Goal: Transaction & Acquisition: Book appointment/travel/reservation

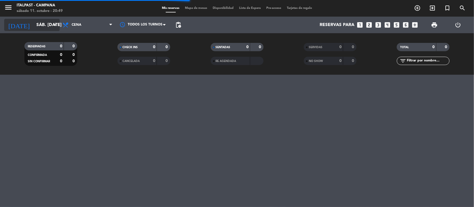
click at [37, 26] on input "sáb. [DATE]" at bounding box center [63, 25] width 59 height 11
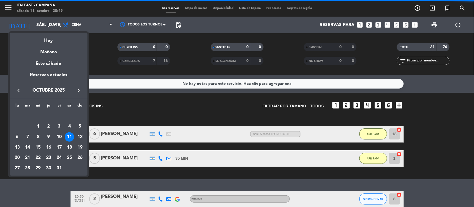
click at [82, 134] on div "12" at bounding box center [79, 137] width 9 height 9
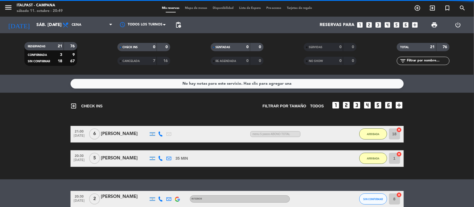
type input "dom. [DATE]"
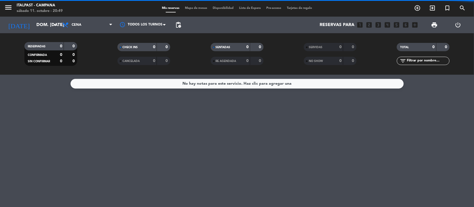
click at [93, 23] on span "Cena" at bounding box center [87, 25] width 55 height 12
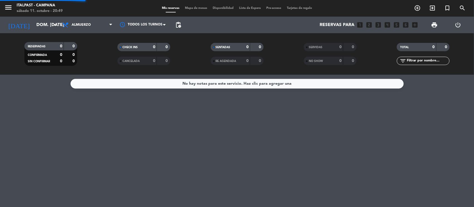
click at [88, 49] on div "menu Italpast - [PERSON_NAME] sábado 11. octubre - 20:49 Mis reservas Mapa de m…" at bounding box center [237, 37] width 474 height 75
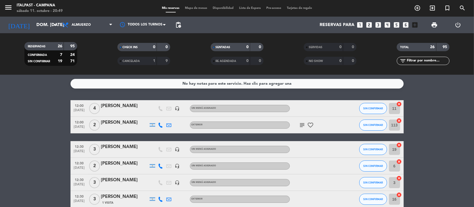
click at [198, 7] on span "Mapa de mesas" at bounding box center [196, 8] width 28 height 3
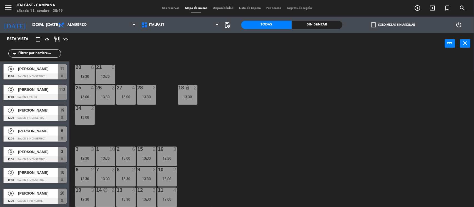
scroll to position [35, 0]
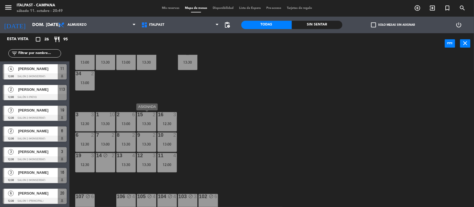
click at [140, 121] on div "15 2 13:30" at bounding box center [146, 121] width 19 height 19
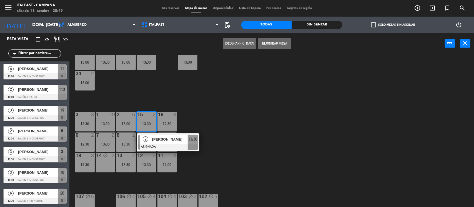
scroll to position [81, 0]
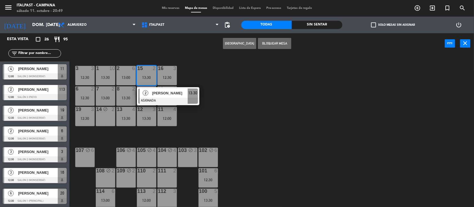
click at [168, 196] on div "112 3" at bounding box center [166, 198] width 19 height 19
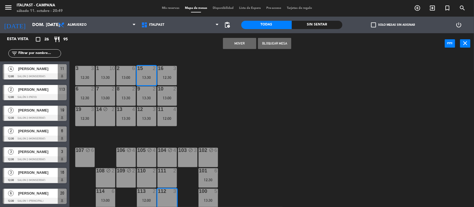
drag, startPoint x: 243, startPoint y: 41, endPoint x: 196, endPoint y: 62, distance: 51.3
click at [243, 41] on button "Mover" at bounding box center [239, 43] width 33 height 11
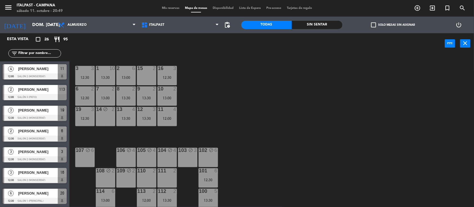
click at [149, 73] on div "15 2" at bounding box center [146, 75] width 19 height 19
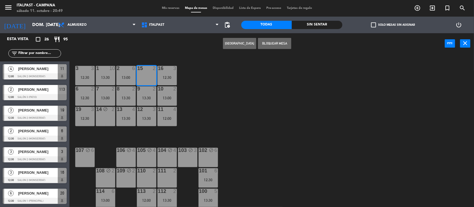
click at [244, 42] on button "[GEOGRAPHIC_DATA]" at bounding box center [239, 43] width 33 height 11
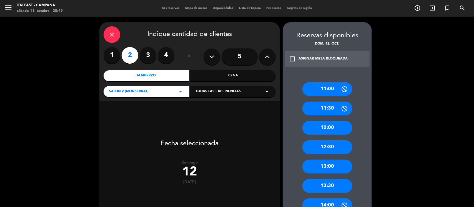
click at [326, 186] on div "13:30" at bounding box center [327, 186] width 50 height 14
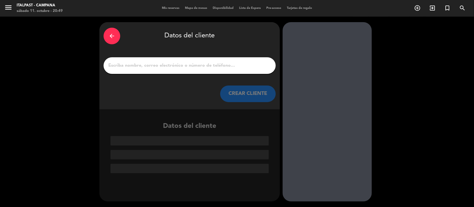
drag, startPoint x: 110, startPoint y: 65, endPoint x: 107, endPoint y: 68, distance: 3.7
click at [109, 65] on input "1" at bounding box center [190, 66] width 164 height 8
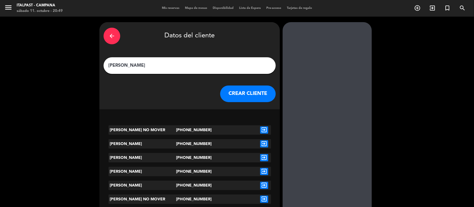
type input "[PERSON_NAME]"
click at [261, 128] on icon "exit_to_app" at bounding box center [264, 130] width 8 height 7
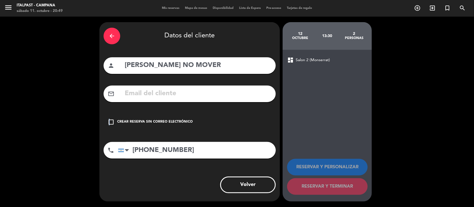
drag, startPoint x: 108, startPoint y: 122, endPoint x: 126, endPoint y: 125, distance: 18.0
click at [110, 122] on icon "check_box_outline_blank" at bounding box center [111, 122] width 7 height 7
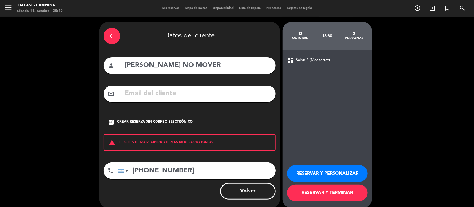
click at [308, 194] on button "RESERVAR Y TERMINAR" at bounding box center [327, 193] width 80 height 17
